Goal: Find specific fact: Find specific fact

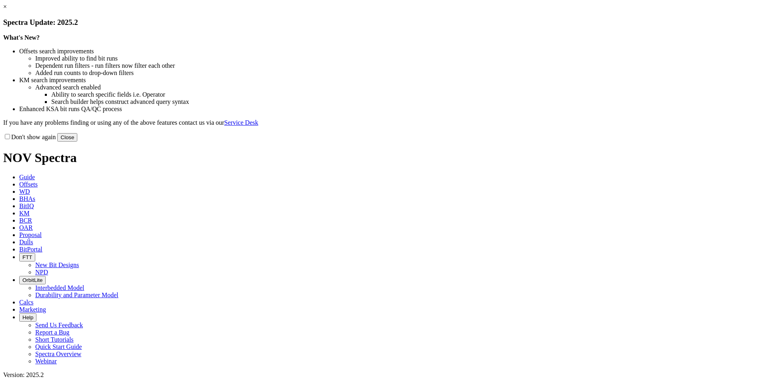
select select "Other"
click at [77, 141] on button "Close" at bounding box center [67, 137] width 20 height 8
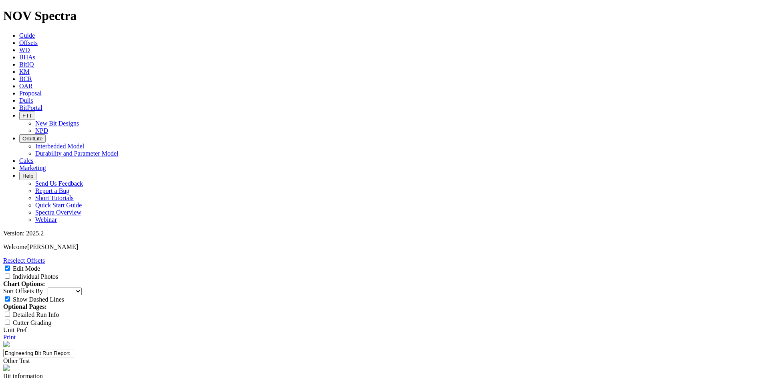
scroll to position [40, 0]
copy div "A317338"
